Goal: Information Seeking & Learning: Learn about a topic

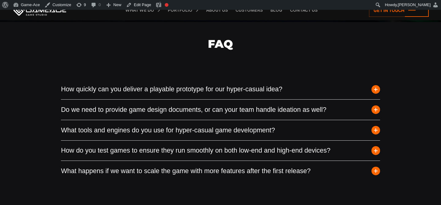
scroll to position [1902, 0]
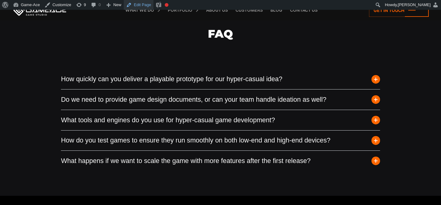
click at [141, 5] on link "Edit Page" at bounding box center [139, 5] width 30 height 10
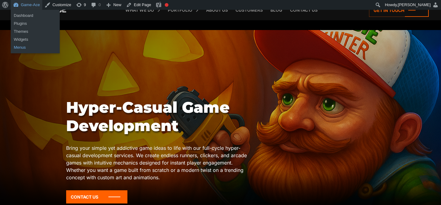
click at [20, 47] on link "Menus" at bounding box center [35, 47] width 49 height 8
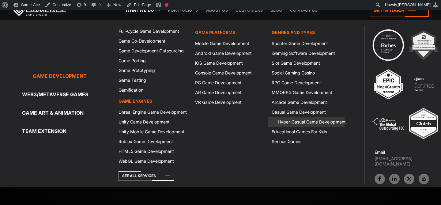
click at [290, 123] on link "Hyper-Casual Game Development" at bounding box center [306, 122] width 76 height 10
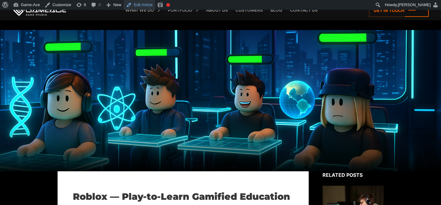
click at [148, 4] on link "Edit Article" at bounding box center [139, 5] width 31 height 10
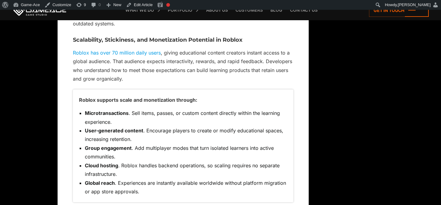
scroll to position [1194, 0]
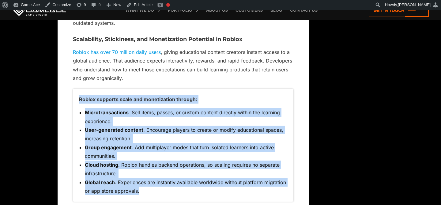
drag, startPoint x: 142, startPoint y: 180, endPoint x: 77, endPoint y: 90, distance: 111.3
click at [77, 90] on div "Roblox supports scale and monetization through: Microtransactions . Sell items,…" at bounding box center [183, 145] width 220 height 113
copy div "Roblox supports scale and monetization through: Microtransactions . Sell items,…"
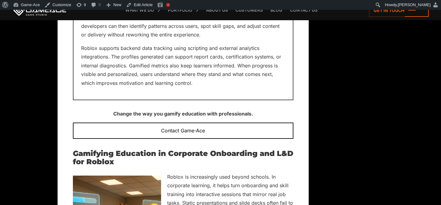
scroll to position [3037, 0]
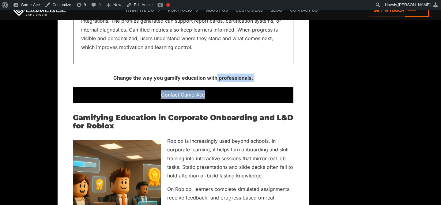
drag, startPoint x: 217, startPoint y: 51, endPoint x: 237, endPoint y: 71, distance: 28.1
copy div "professionals. Contact Game-Ace"
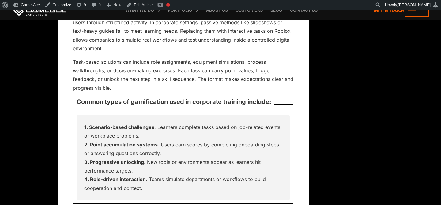
scroll to position [3297, 0]
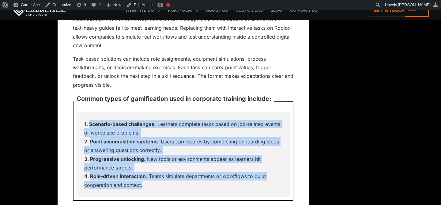
drag, startPoint x: 85, startPoint y: 99, endPoint x: 153, endPoint y: 158, distance: 90.7
click at [153, 158] on ol "Scenario-based challenges . Learners complete tasks based on job-related events…" at bounding box center [183, 155] width 198 height 70
copy ol "Scenario-based challenges . Learners complete tasks based on job-related events…"
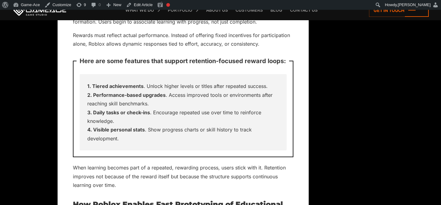
scroll to position [3582, 0]
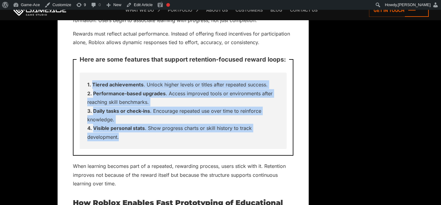
drag, startPoint x: 123, startPoint y: 109, endPoint x: 82, endPoint y: 59, distance: 64.4
click at [82, 73] on div "Tiered achievements . Unlock higher levels or titles after repeated success. Pe…" at bounding box center [183, 111] width 207 height 76
copy ol "Tiered achievements . Unlock higher levels or titles after repeated success. Pe…"
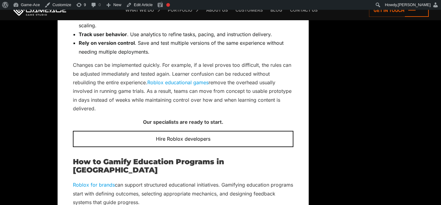
scroll to position [4137, 0]
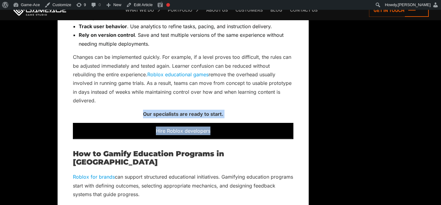
drag, startPoint x: 142, startPoint y: 87, endPoint x: 214, endPoint y: 104, distance: 74.5
copy div "Our specialists are ready to start. Hire Roblox developers"
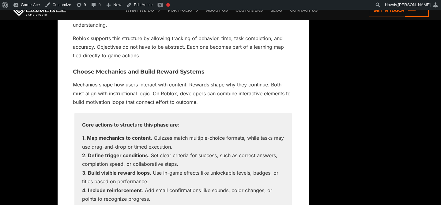
scroll to position [4630, 0]
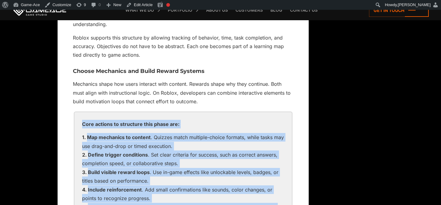
drag, startPoint x: 81, startPoint y: 90, endPoint x: 145, endPoint y: 183, distance: 112.5
click at [145, 183] on div "Core actions to structure this phase are: Map mechanics to content . Quizzes ma…" at bounding box center [182, 170] width 217 height 116
copy div "Core actions to structure this phase are: Map mechanics to content . Quizzes ma…"
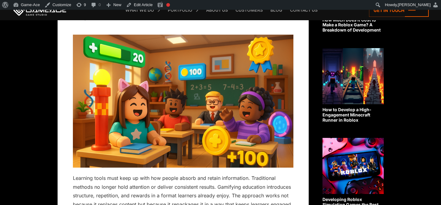
scroll to position [0, 0]
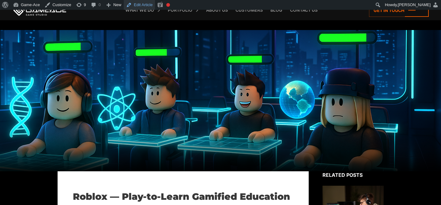
click at [153, 6] on link "Edit Article" at bounding box center [139, 5] width 31 height 10
